Goal: Task Accomplishment & Management: Manage account settings

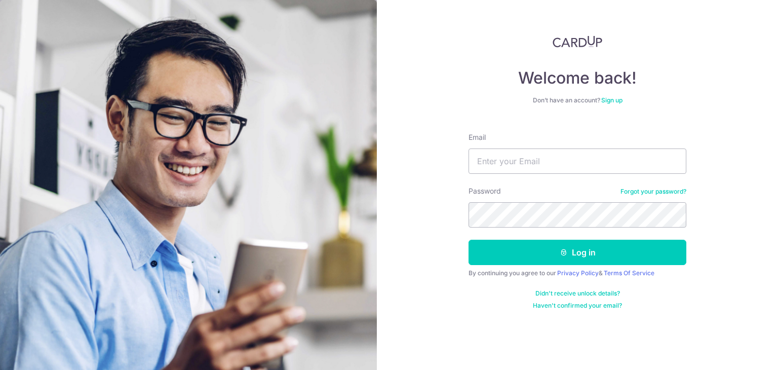
click at [533, 165] on input "Email" at bounding box center [577, 160] width 218 height 25
type input "c"
type input "the"
drag, startPoint x: 490, startPoint y: 163, endPoint x: 452, endPoint y: 149, distance: 40.8
click at [452, 149] on div "Welcome back! Don’t have an account? Sign up Email the Password Forgot your pas…" at bounding box center [577, 185] width 401 height 370
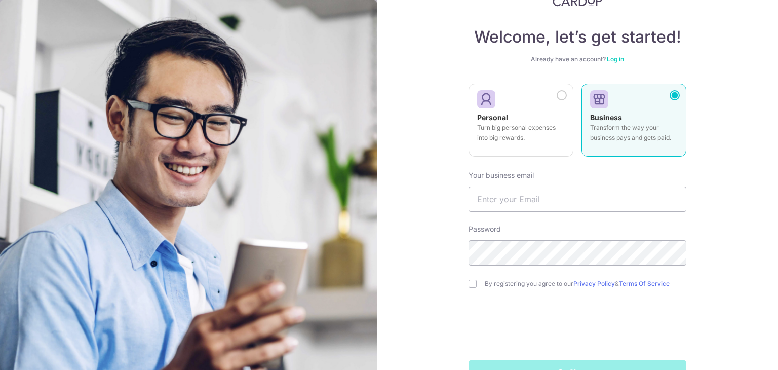
scroll to position [72, 0]
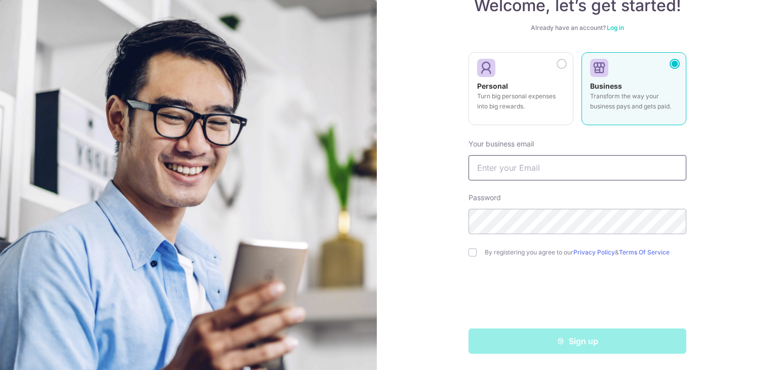
click at [545, 170] on input "text" at bounding box center [577, 167] width 218 height 25
type input "commercify.sg@gmail.com"
click at [440, 234] on div "Welcome, let’s get started! Already have an account? Log in Personal Turn big p…" at bounding box center [577, 185] width 401 height 370
click at [468, 251] on input "checkbox" at bounding box center [472, 252] width 8 height 8
checkbox input "true"
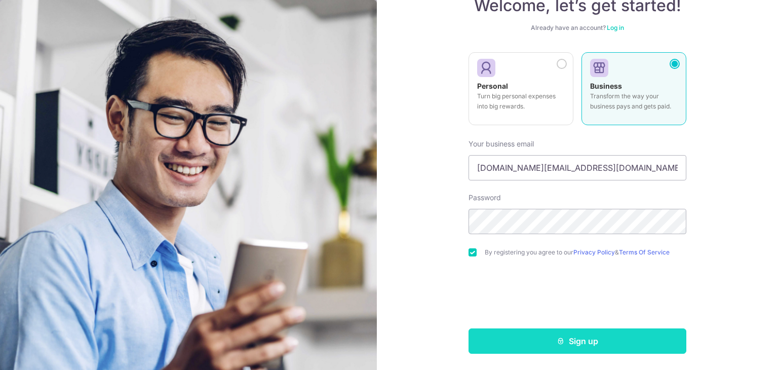
click at [559, 343] on icon "submit" at bounding box center [561, 341] width 8 height 8
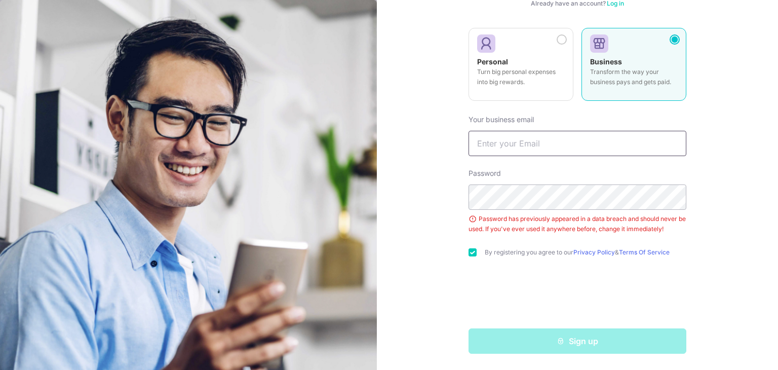
click at [564, 142] on input "text" at bounding box center [577, 143] width 218 height 25
type input "commercify.sg@gmail.com"
click at [710, 188] on div "Welcome, let’s get started! Already have an account? Log in Personal Turn big p…" at bounding box center [577, 185] width 401 height 370
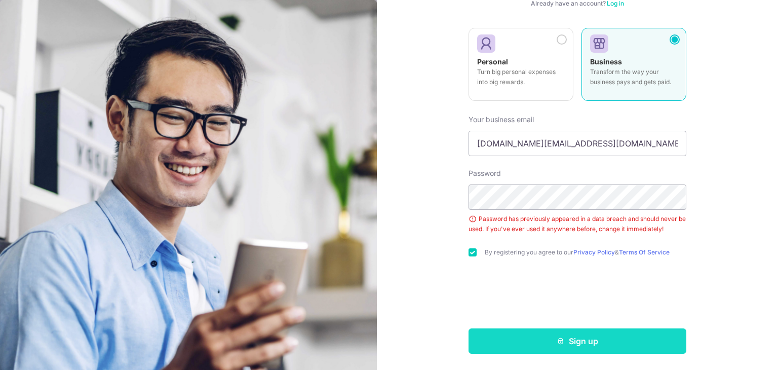
click at [573, 347] on button "Sign up" at bounding box center [577, 340] width 218 height 25
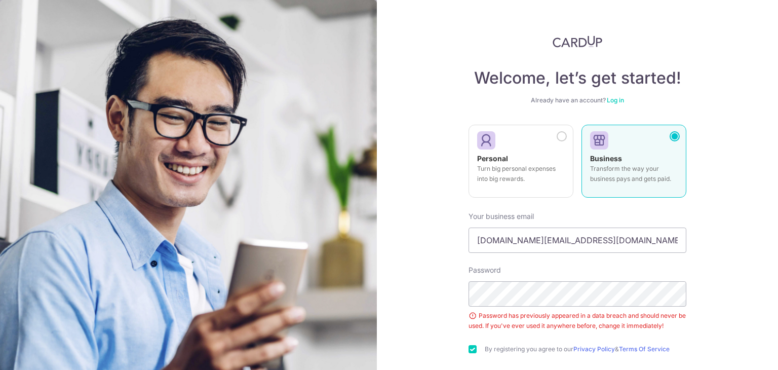
scroll to position [97, 0]
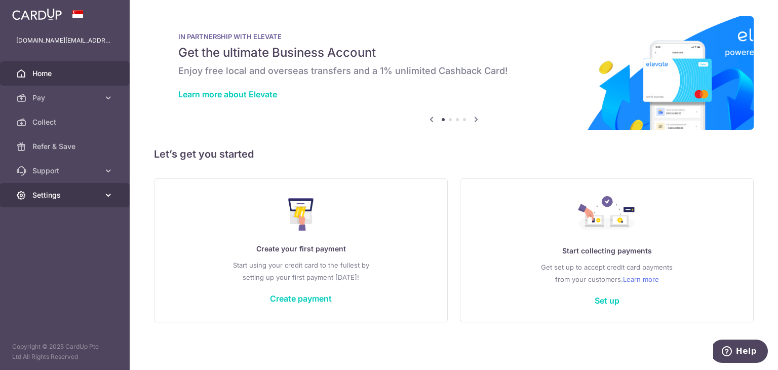
click at [39, 187] on link "Settings" at bounding box center [65, 195] width 130 height 24
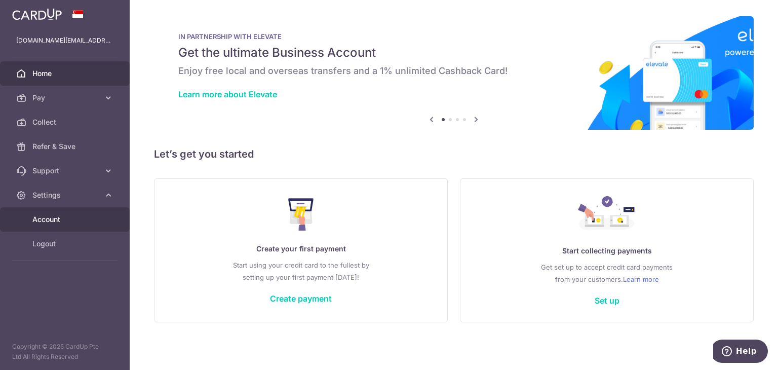
click at [56, 223] on span "Account" at bounding box center [65, 219] width 67 height 10
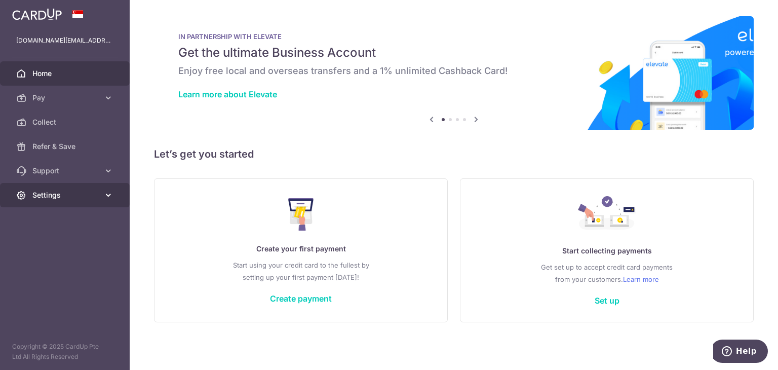
click at [56, 190] on span "Settings" at bounding box center [65, 195] width 67 height 10
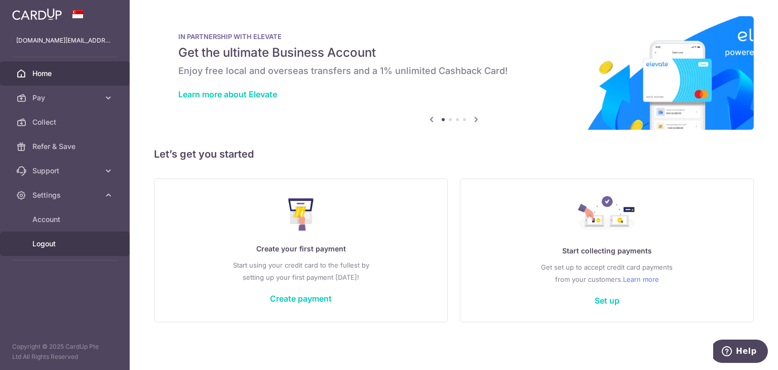
click at [52, 245] on span "Logout" at bounding box center [65, 244] width 67 height 10
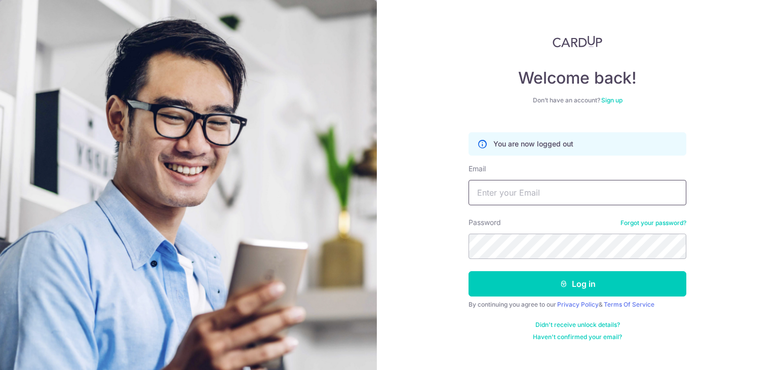
click at [543, 200] on input "Email" at bounding box center [577, 192] width 218 height 25
type input "[EMAIL_ADDRESS][DOMAIN_NAME]"
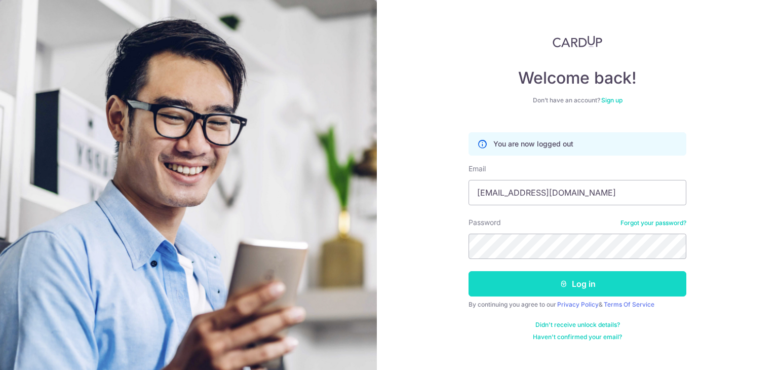
click at [635, 288] on button "Log in" at bounding box center [577, 283] width 218 height 25
